Goal: Book appointment/travel/reservation

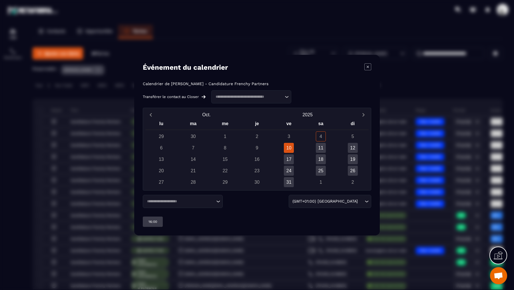
click at [277, 99] on input "Search for option" at bounding box center [249, 97] width 70 height 6
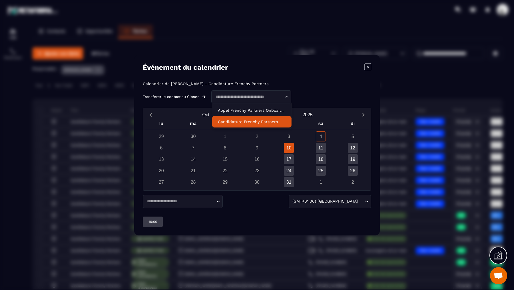
click at [270, 122] on p "Candidature Frenchy Partners" at bounding box center [252, 122] width 68 height 6
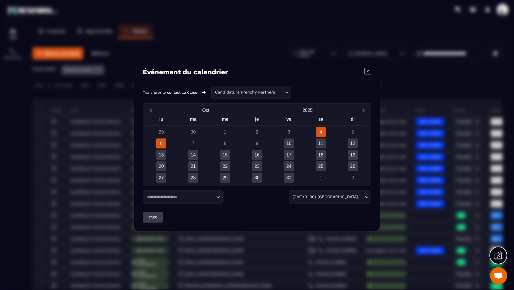
click at [158, 142] on div "6" at bounding box center [161, 143] width 10 height 10
click at [169, 200] on div "Loading..." at bounding box center [183, 196] width 80 height 13
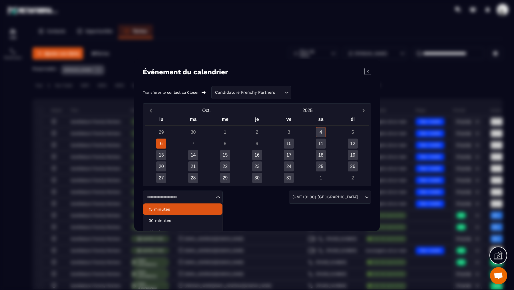
scroll to position [19, 0]
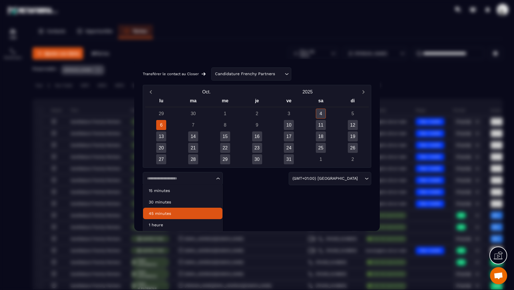
click at [174, 220] on li "1 heure" at bounding box center [182, 224] width 79 height 11
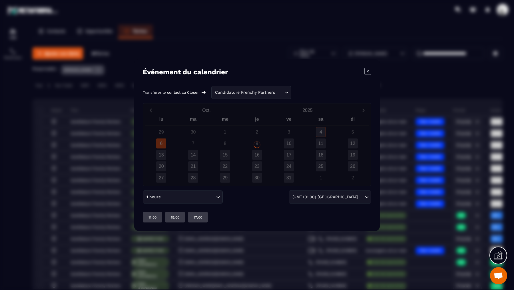
scroll to position [0, 0]
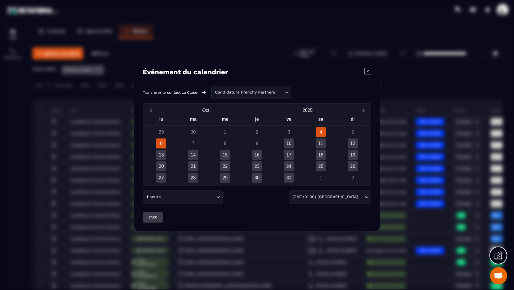
click at [161, 142] on div "6" at bounding box center [161, 143] width 10 height 10
click at [152, 217] on p "11:00" at bounding box center [152, 217] width 8 height 5
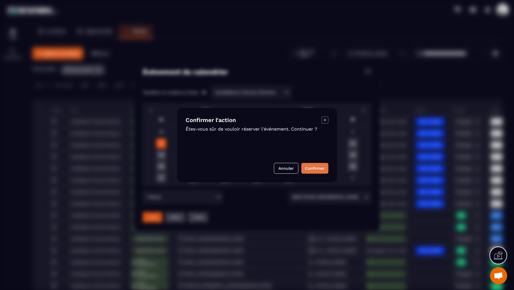
click at [313, 164] on button "Confirmer" at bounding box center [314, 168] width 27 height 11
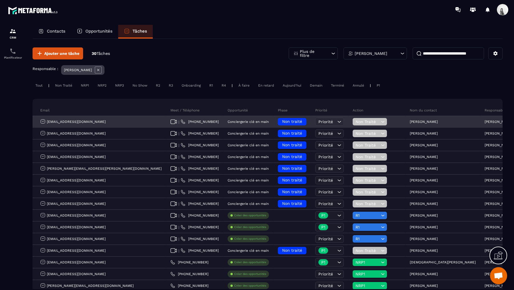
click at [410, 120] on p "[PERSON_NAME]" at bounding box center [424, 122] width 28 height 4
